Goal: Register for event/course

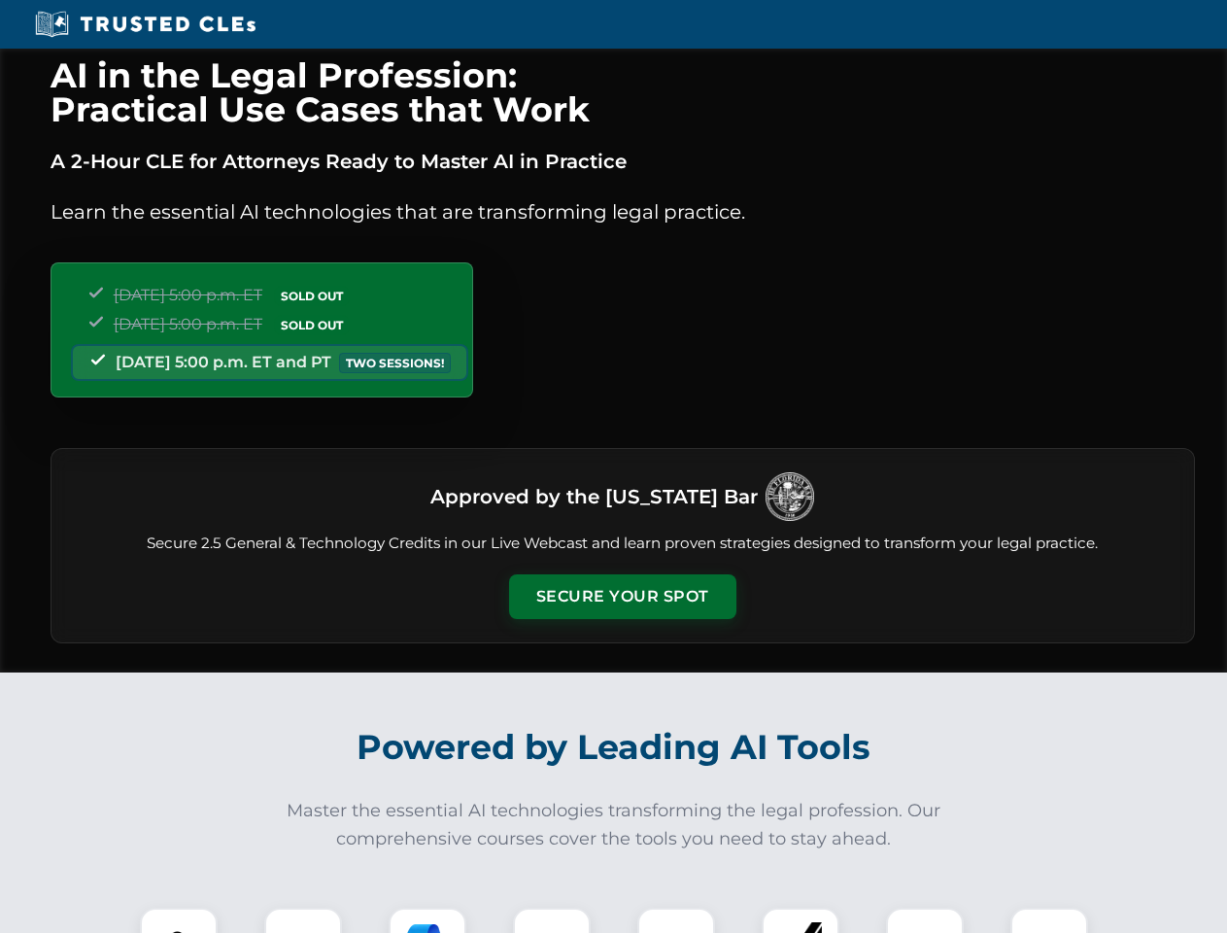
click at [622, 597] on button "Secure Your Spot" at bounding box center [622, 596] width 227 height 45
click at [179, 920] on img at bounding box center [179, 946] width 56 height 56
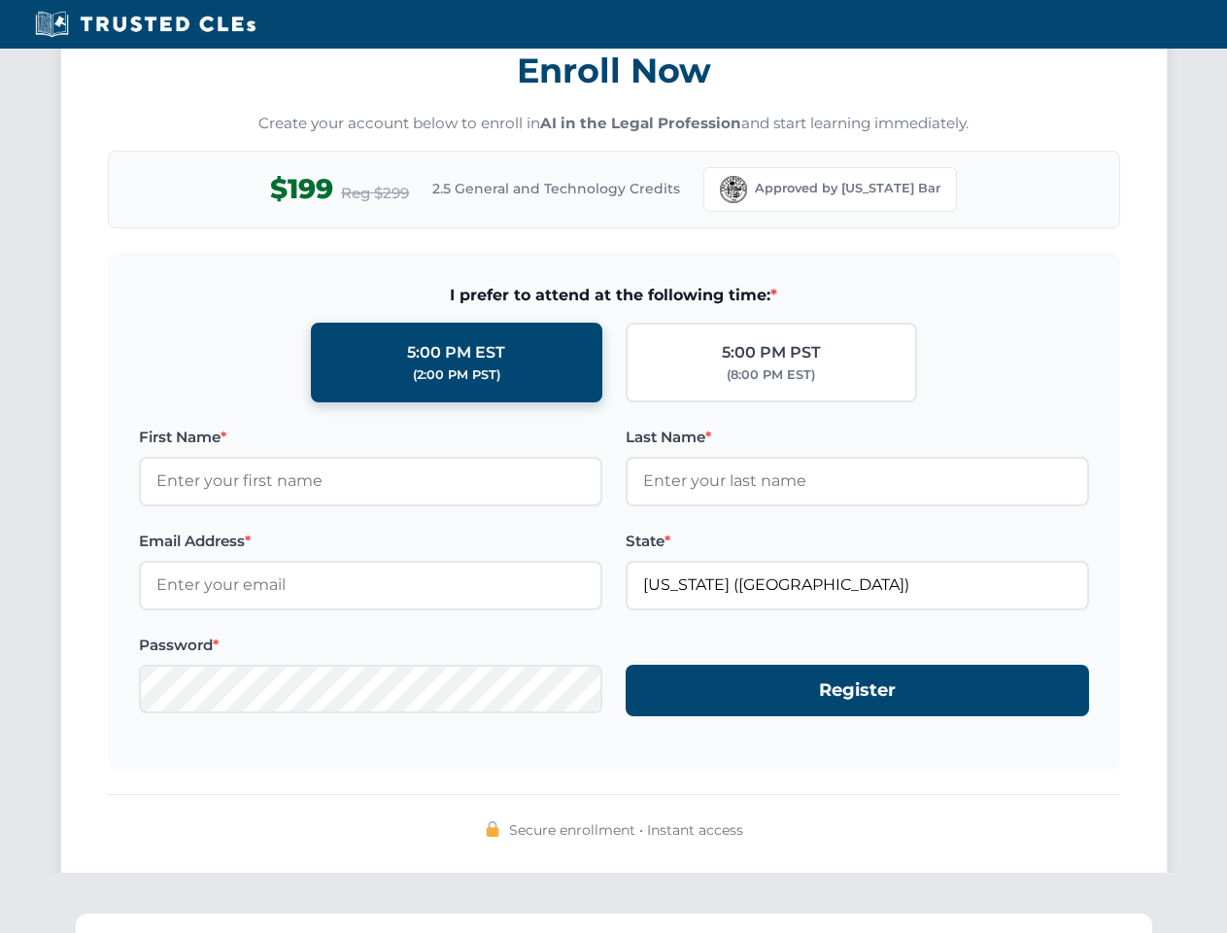
scroll to position [1908, 0]
